Goal: Task Accomplishment & Management: Complete application form

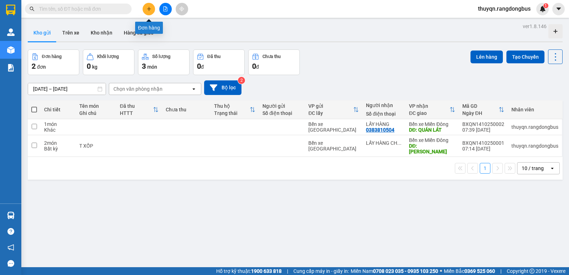
click at [151, 9] on icon "plus" at bounding box center [149, 8] width 5 height 5
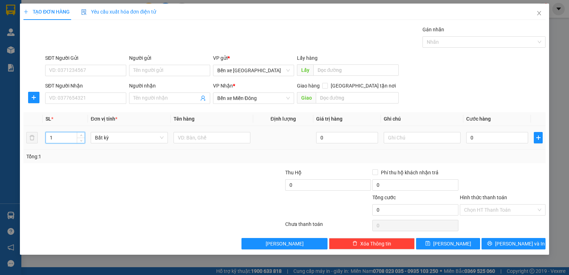
click at [60, 138] on input "1" at bounding box center [65, 137] width 39 height 11
type input "3"
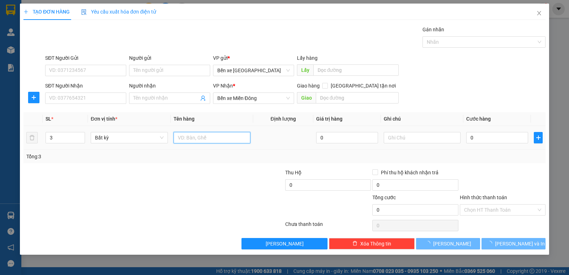
click at [179, 134] on input "text" at bounding box center [212, 137] width 77 height 11
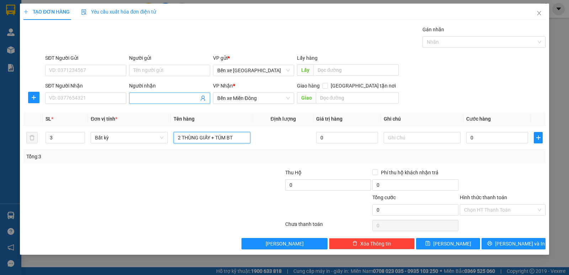
type input "2 THÙNG GIẤY + TÚM BT"
click at [138, 97] on input "Người nhận" at bounding box center [165, 98] width 65 height 8
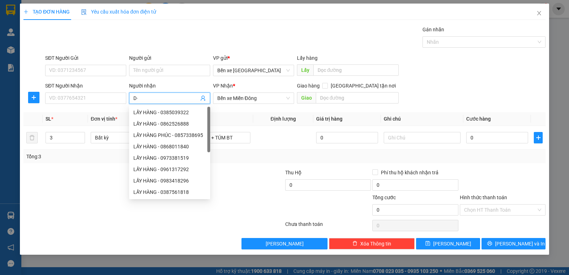
type input "D"
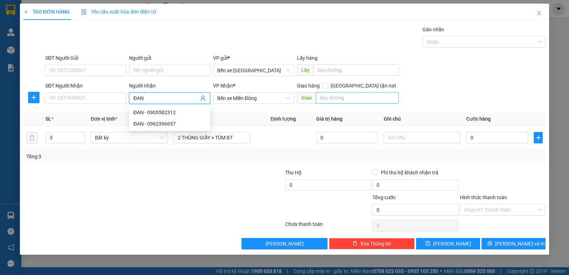
type input "ĐAN"
click at [355, 98] on input "text" at bounding box center [357, 97] width 83 height 11
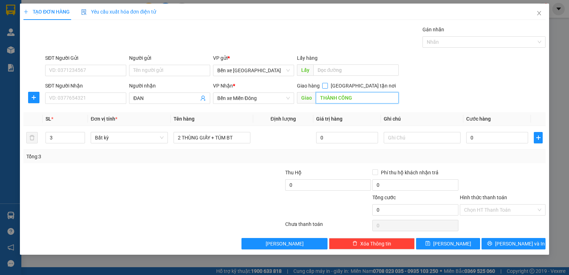
type input "THÀNH CÔNG"
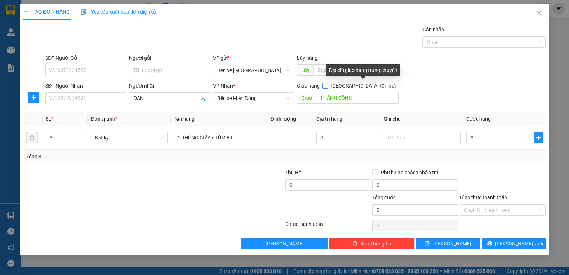
click at [328, 86] on span at bounding box center [325, 86] width 6 height 6
click at [327, 86] on input "[GEOGRAPHIC_DATA] tận nơi" at bounding box center [324, 85] width 5 height 5
checkbox input "true"
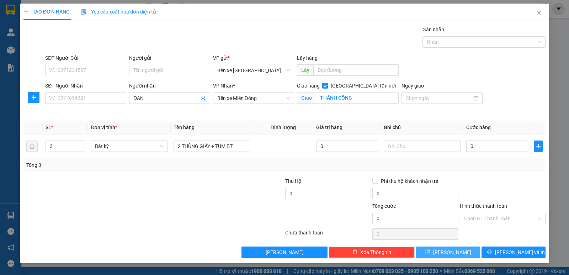
click at [446, 252] on button "[PERSON_NAME]" at bounding box center [448, 251] width 64 height 11
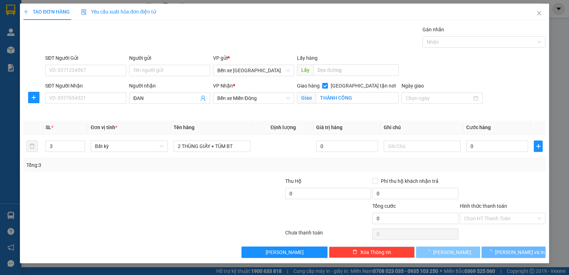
checkbox input "false"
type input "1"
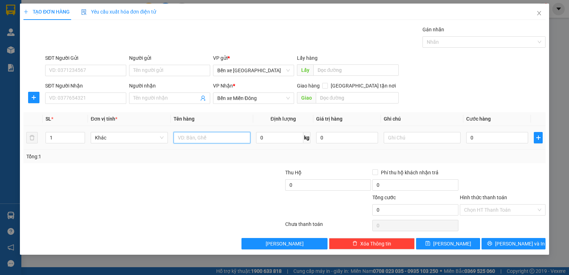
click at [202, 139] on input "text" at bounding box center [212, 137] width 77 height 11
type input "T XỐP"
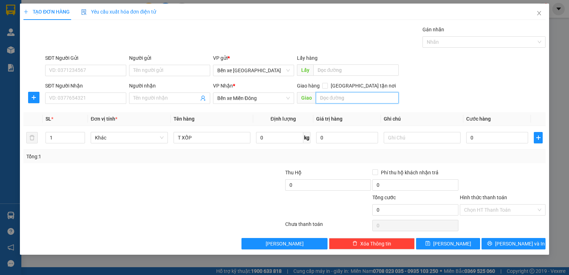
click at [339, 98] on input "text" at bounding box center [357, 97] width 83 height 11
type input "THÀNH CÔNG"
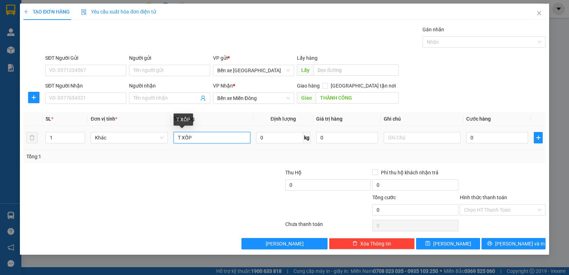
click at [198, 138] on input "T XỐP" at bounding box center [212, 137] width 77 height 11
type input "T XỐP +2 TÚM"
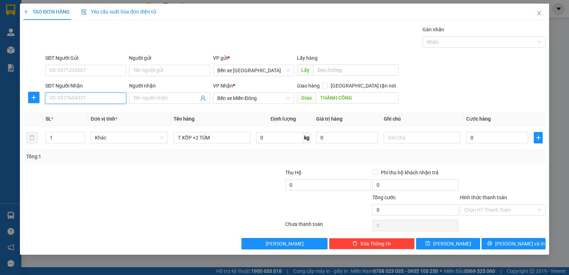
click at [64, 97] on input "SĐT Người Nhận" at bounding box center [85, 97] width 81 height 11
type input "0334575404"
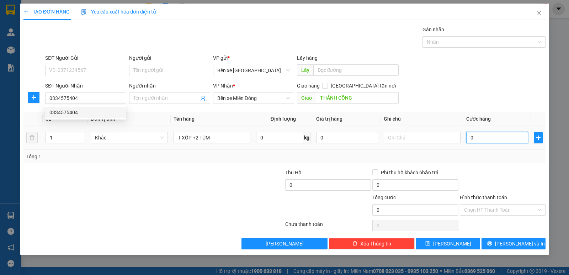
click at [471, 136] on input "0" at bounding box center [497, 137] width 62 height 11
type input "1"
type input "13"
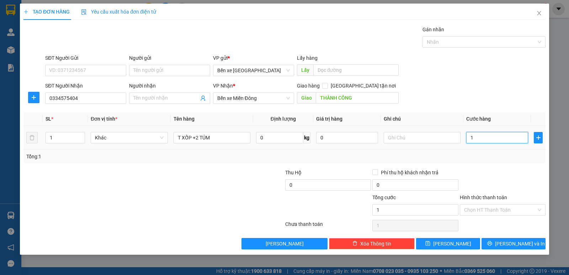
type input "13"
type input "130"
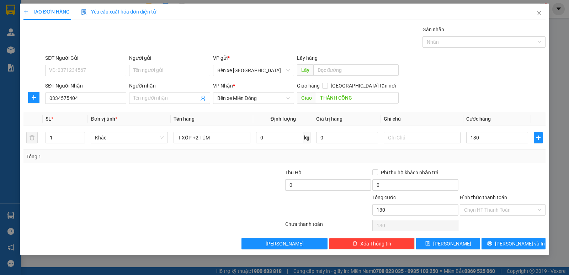
type input "130.000"
click at [482, 163] on div "Transit Pickup Surcharge Ids Transit Deliver Surcharge Ids Transit Deliver Surc…" at bounding box center [284, 138] width 522 height 224
click at [492, 196] on label "Hình thức thanh toán" at bounding box center [483, 198] width 47 height 6
click at [492, 205] on input "Hình thức thanh toán" at bounding box center [500, 210] width 72 height 11
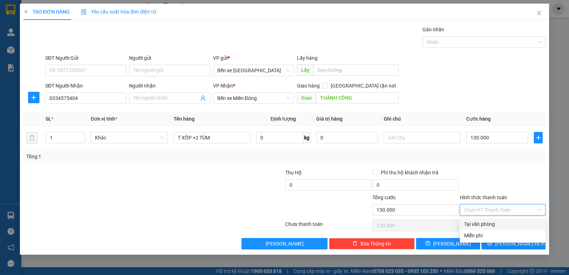
click at [480, 222] on div "Tại văn phòng" at bounding box center [502, 224] width 77 height 8
type input "0"
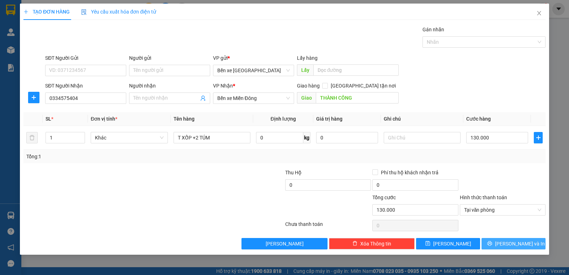
click at [512, 244] on span "[PERSON_NAME] và In" at bounding box center [520, 244] width 50 height 8
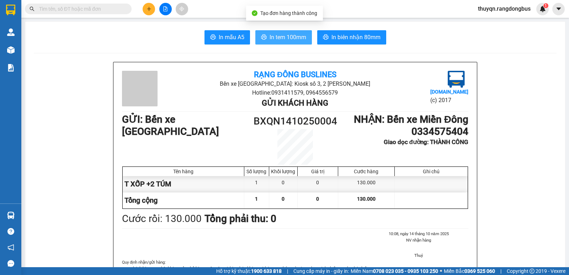
click at [293, 36] on span "In tem 100mm" at bounding box center [288, 37] width 37 height 9
click at [281, 38] on span "In tem 100mm" at bounding box center [288, 37] width 37 height 9
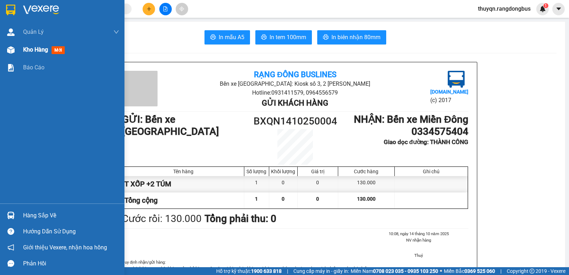
click at [31, 47] on span "Kho hàng" at bounding box center [35, 49] width 25 height 7
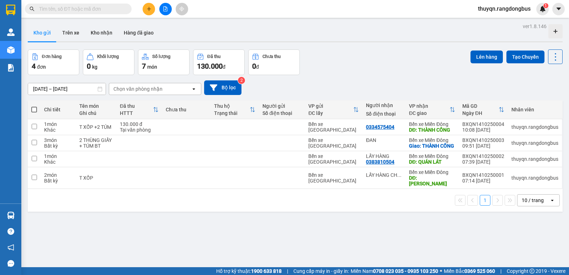
click at [147, 8] on icon "plus" at bounding box center [149, 8] width 5 height 5
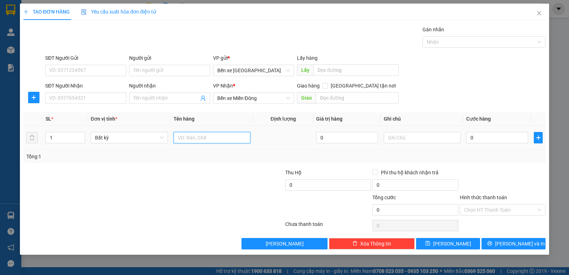
click at [205, 136] on input "text" at bounding box center [212, 137] width 77 height 11
type input "XE SỐ"
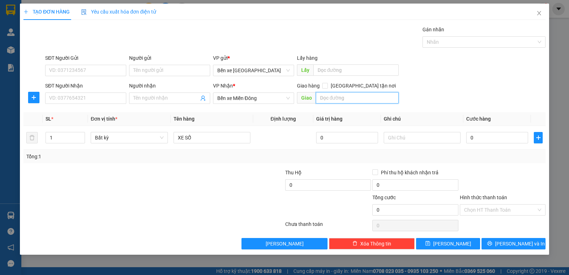
click at [335, 101] on input "text" at bounding box center [357, 97] width 83 height 11
type input "THÀNH CÔNG"
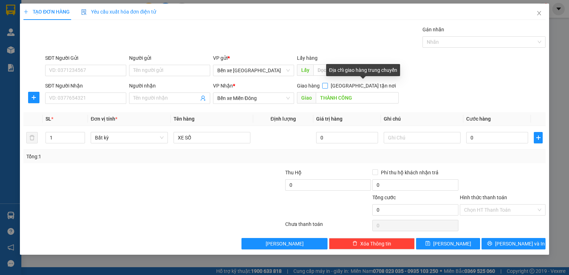
click at [327, 87] on input "[GEOGRAPHIC_DATA] tận nơi" at bounding box center [324, 85] width 5 height 5
checkbox input "true"
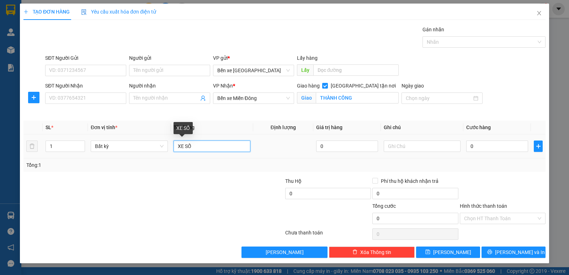
click at [200, 144] on input "XE SỐ" at bounding box center [212, 145] width 77 height 11
type input "XE SỐ 4892"
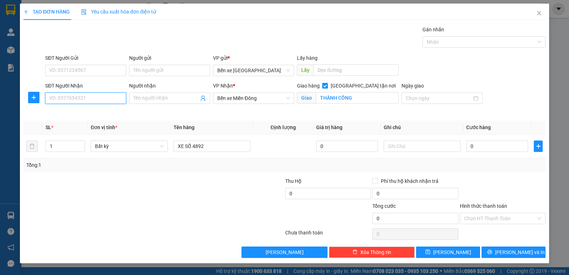
click at [67, 100] on input "SĐT Người Nhận" at bounding box center [85, 97] width 81 height 11
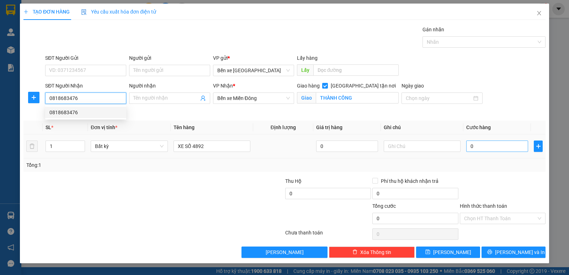
type input "0818683476"
click at [471, 145] on input "0" at bounding box center [497, 145] width 62 height 11
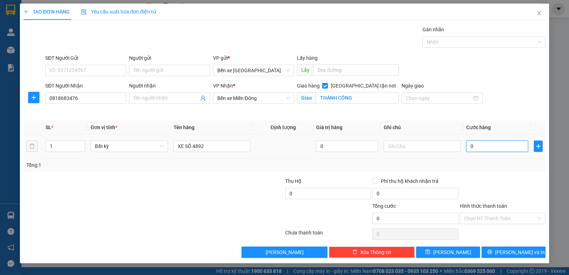
type input "5"
type input "50"
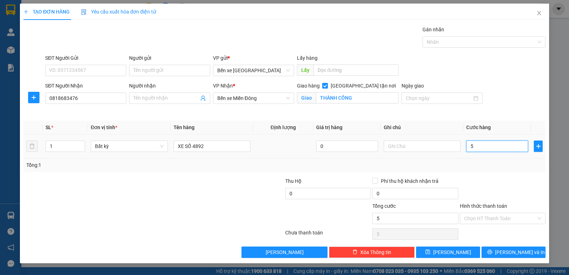
type input "50"
type input "500"
type input "500.000"
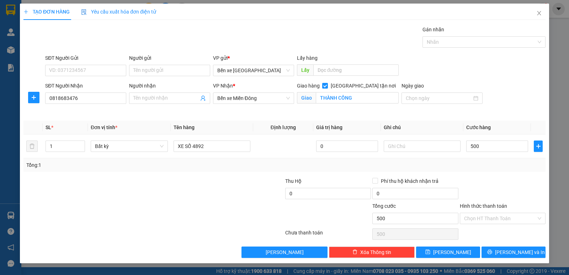
type input "500.000"
click at [523, 176] on div "Transit Pickup Surcharge Ids Transit Deliver Surcharge Ids Transit Deliver Surc…" at bounding box center [284, 142] width 522 height 232
click at [477, 206] on label "Hình thức thanh toán" at bounding box center [483, 206] width 47 height 6
click at [477, 213] on input "Hình thức thanh toán" at bounding box center [500, 218] width 72 height 11
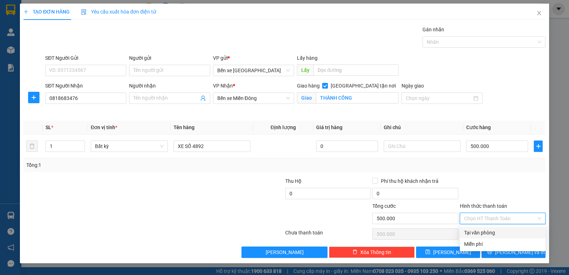
click at [489, 233] on div "Tại văn phòng" at bounding box center [502, 233] width 77 height 8
type input "0"
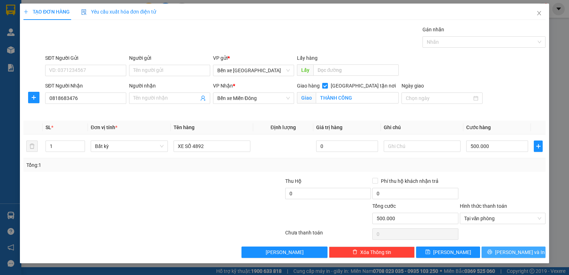
click at [515, 250] on span "[PERSON_NAME] và In" at bounding box center [520, 252] width 50 height 8
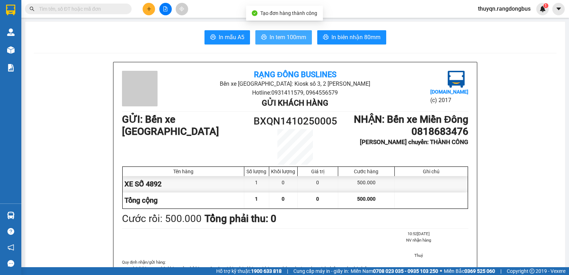
click at [287, 37] on span "In tem 100mm" at bounding box center [288, 37] width 37 height 9
